Goal: Task Accomplishment & Management: Manage account settings

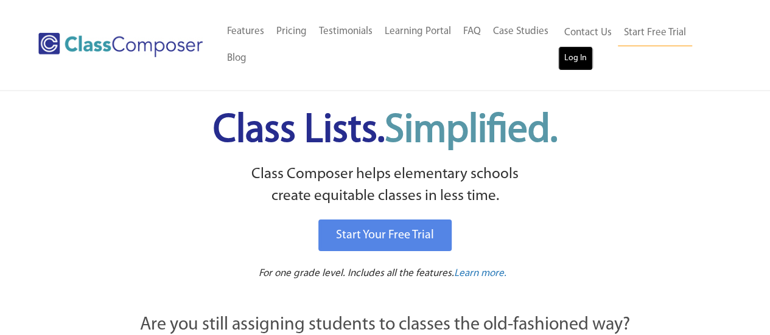
click at [570, 52] on link "Log In" at bounding box center [575, 58] width 35 height 24
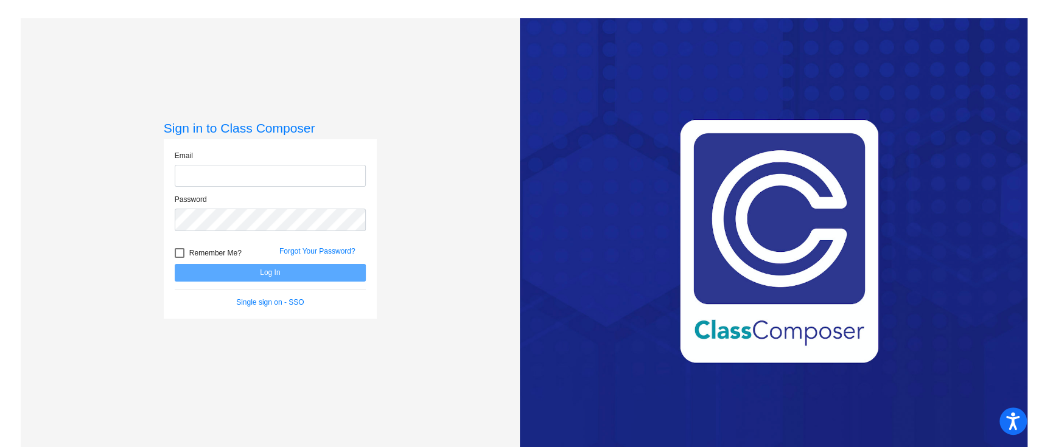
type input "[EMAIL_ADDRESS][DOMAIN_NAME]"
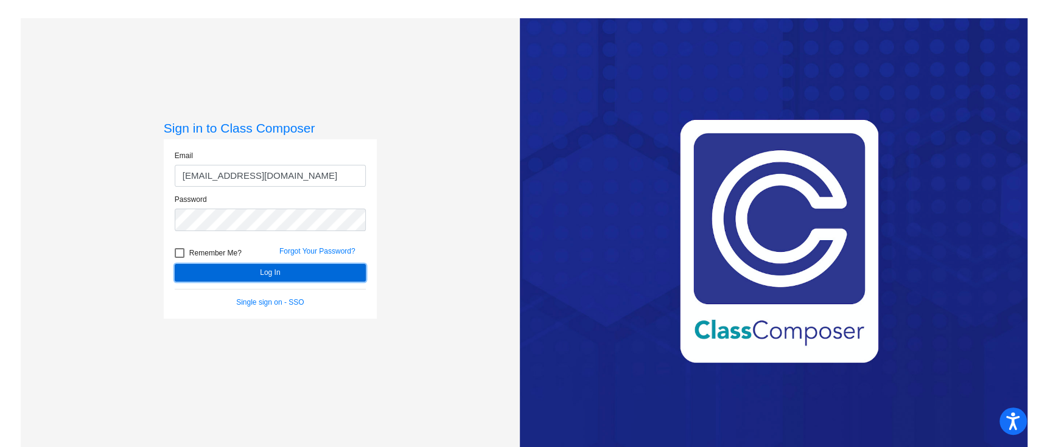
click at [304, 276] on button "Log In" at bounding box center [270, 273] width 191 height 18
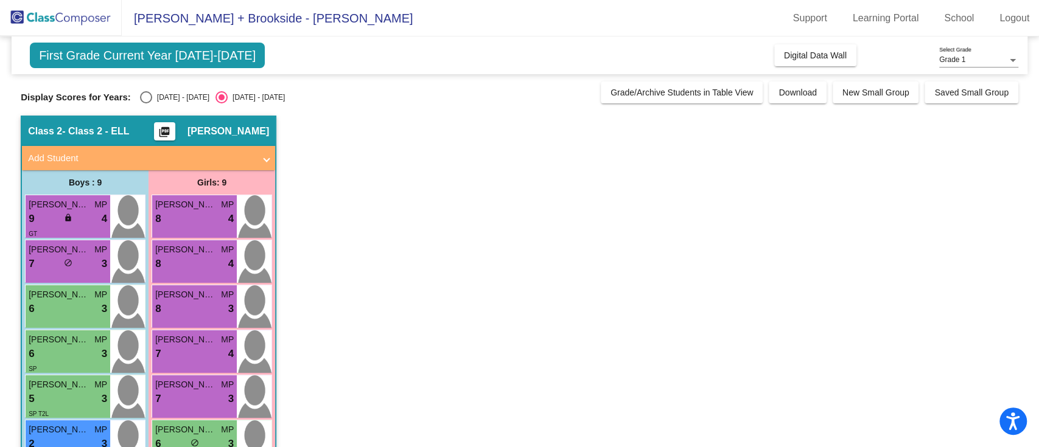
click at [208, 55] on span "First Grade Current Year [DATE]-[DATE]" at bounding box center [147, 56] width 235 height 26
click at [208, 55] on span "First Grade Current Year 2024-2025" at bounding box center [147, 56] width 235 height 26
click at [961, 19] on link "School" at bounding box center [958, 18] width 49 height 19
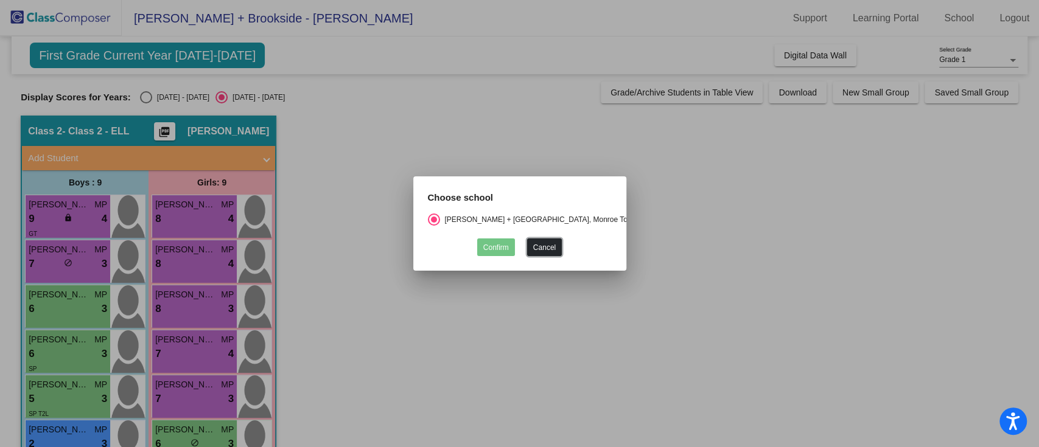
click at [550, 242] on button "Cancel" at bounding box center [544, 247] width 35 height 18
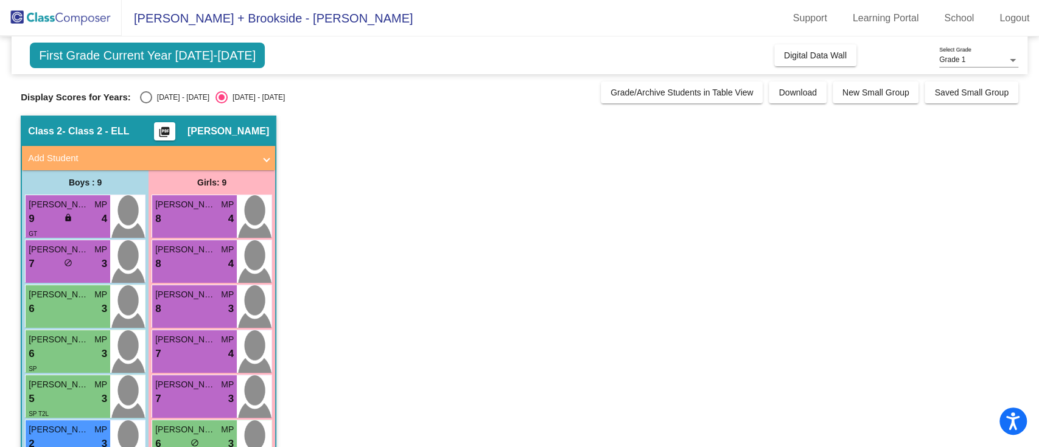
click at [200, 53] on span "First Grade Current Year 2024-2025" at bounding box center [147, 56] width 235 height 26
click at [179, 20] on span "Barclay Brook + Brookside - Marisa" at bounding box center [267, 18] width 291 height 19
click at [1003, 58] on div "Grade 1" at bounding box center [973, 60] width 68 height 9
click at [1003, 58] on span "Grade 1" at bounding box center [978, 60] width 79 height 22
